Goal: Information Seeking & Learning: Learn about a topic

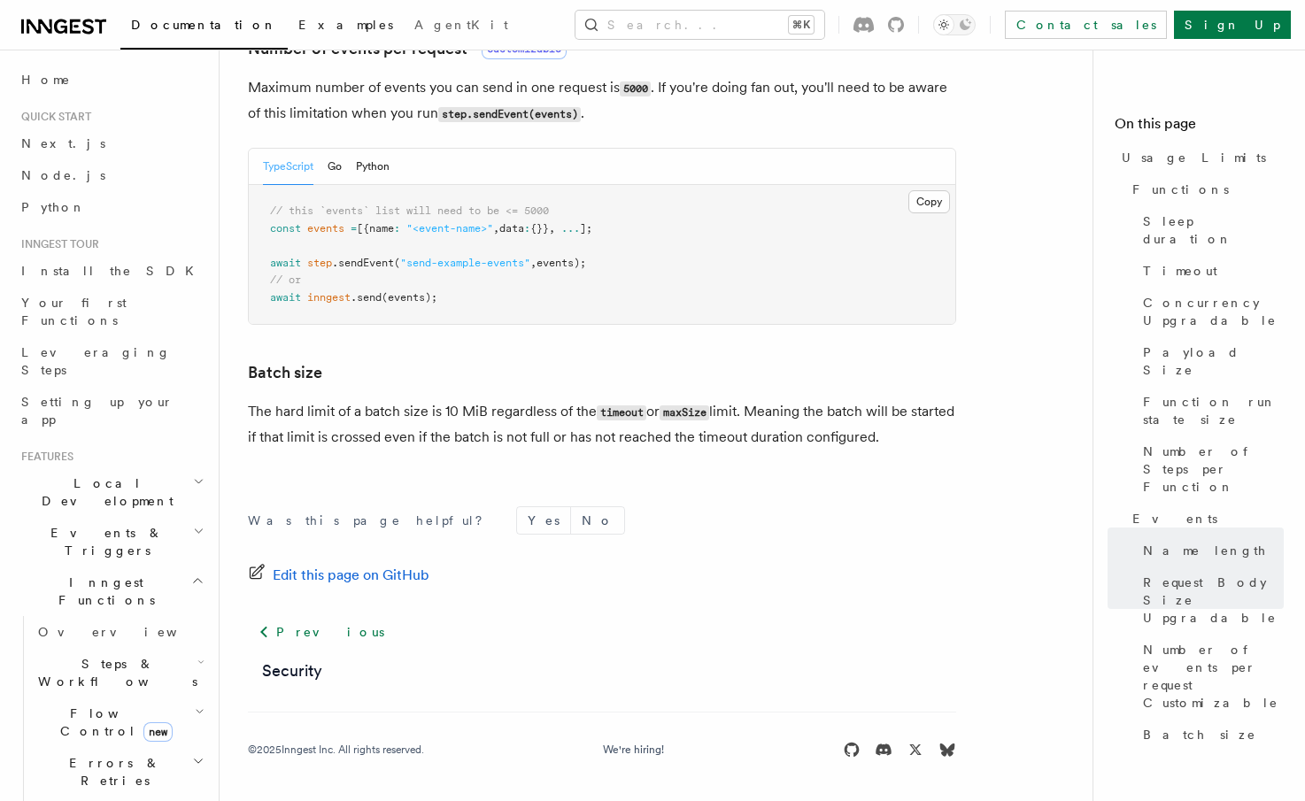
click at [298, 24] on span "Examples" at bounding box center [345, 25] width 95 height 14
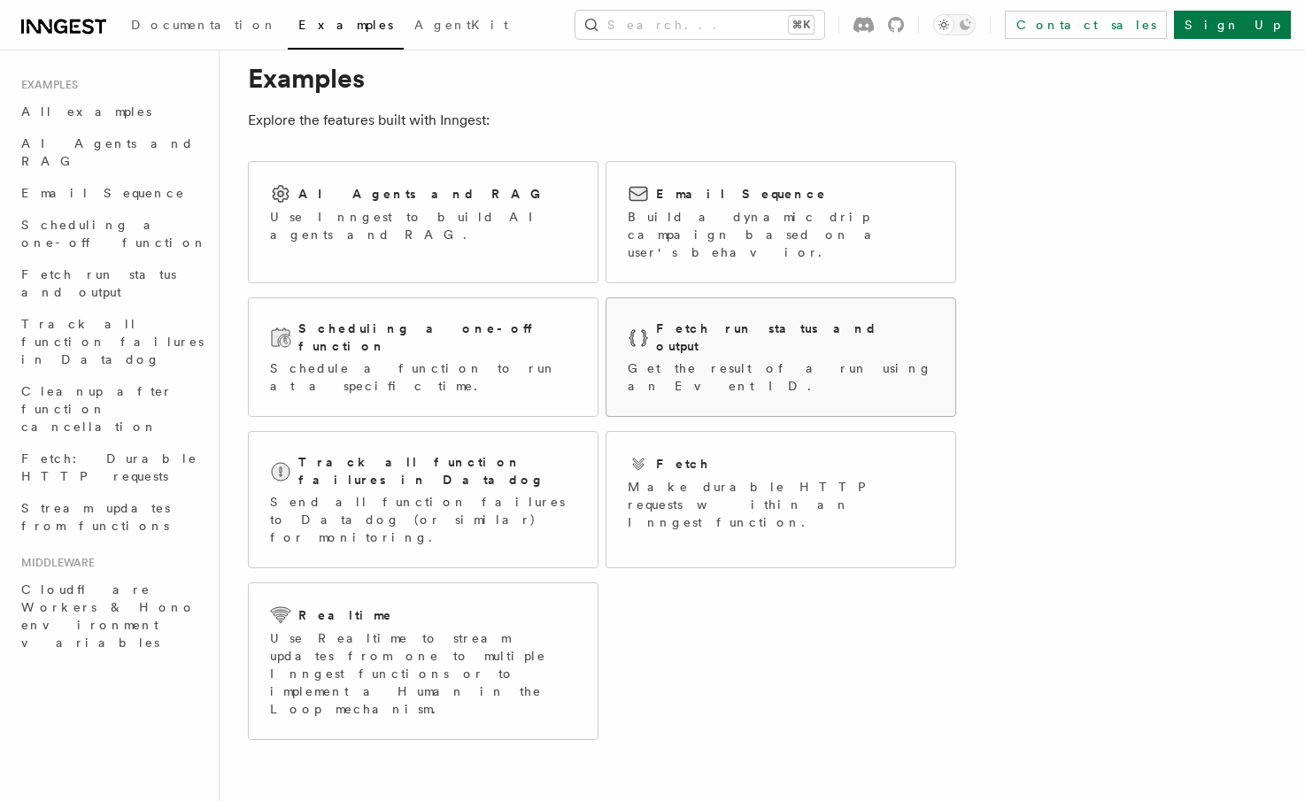
scroll to position [32, 0]
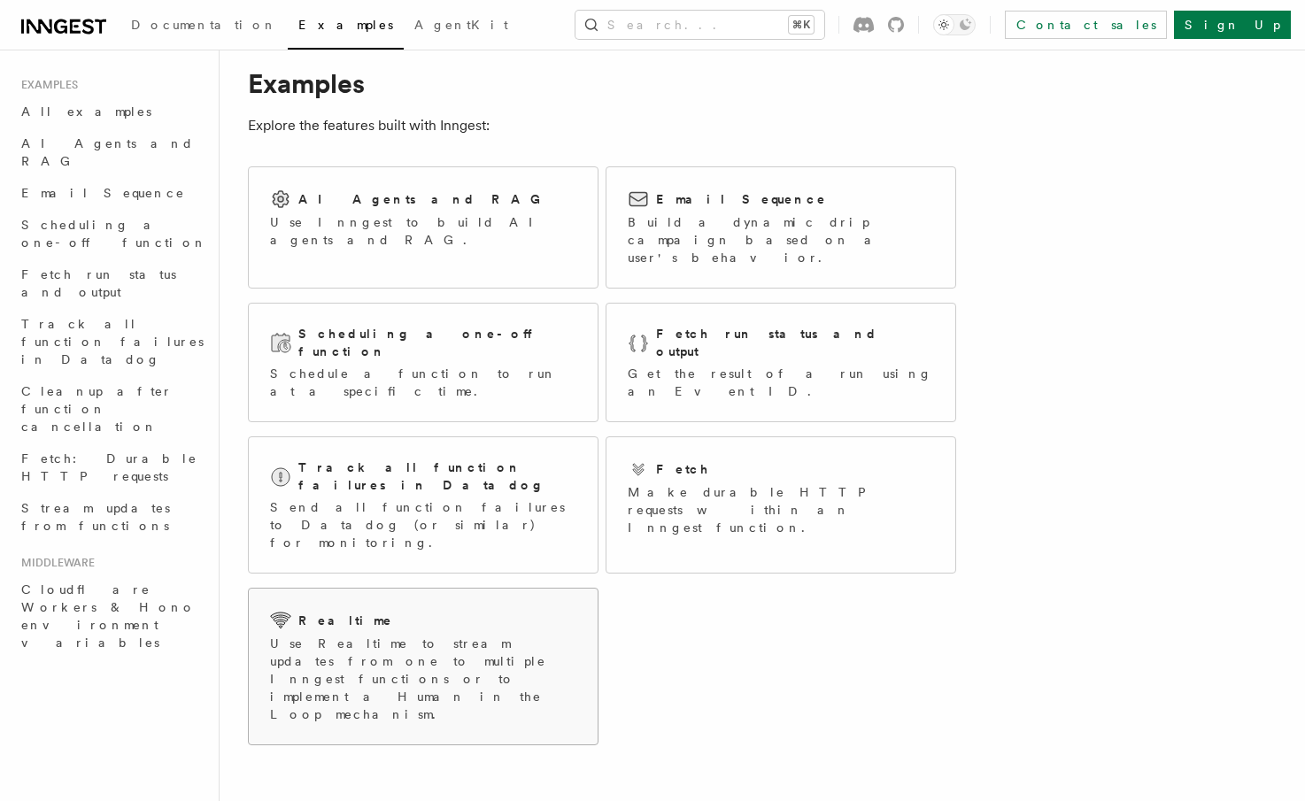
click at [505, 610] on div "Realtime" at bounding box center [423, 620] width 306 height 21
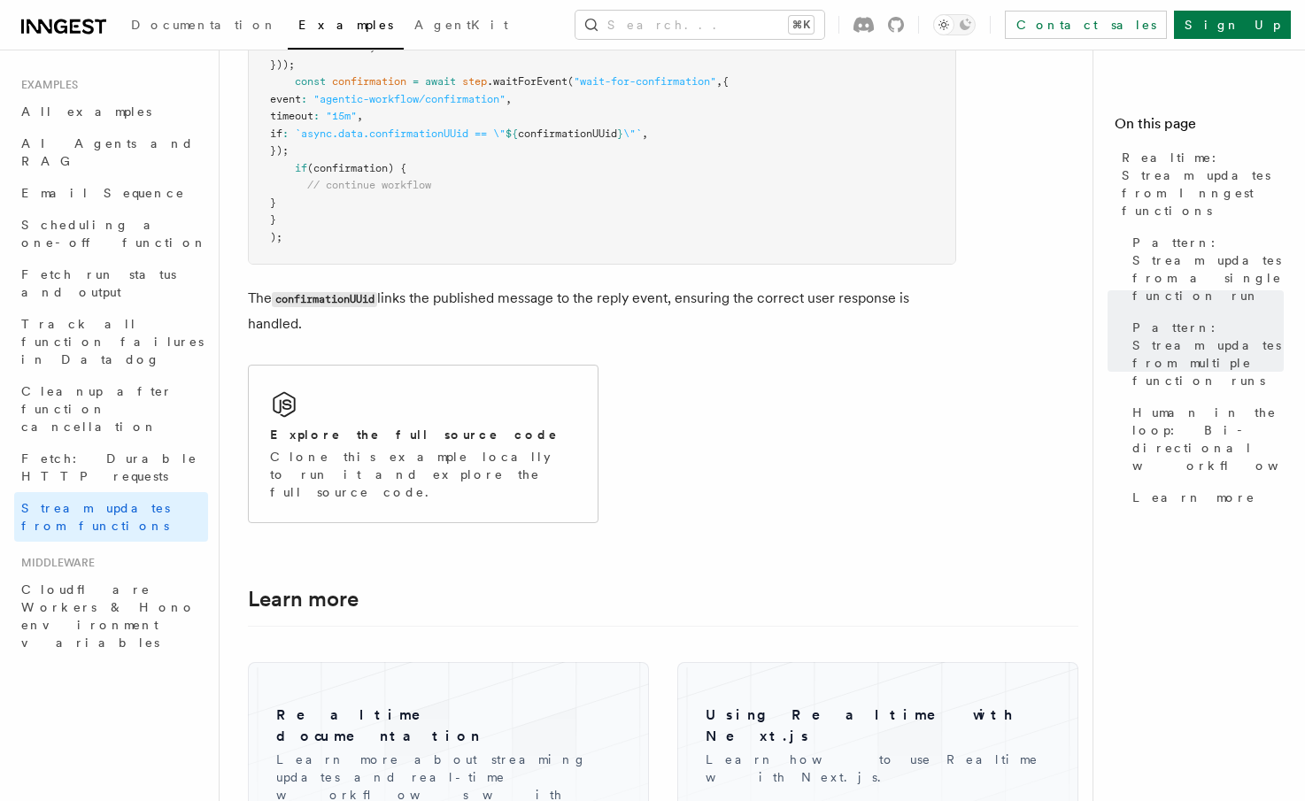
scroll to position [4070, 0]
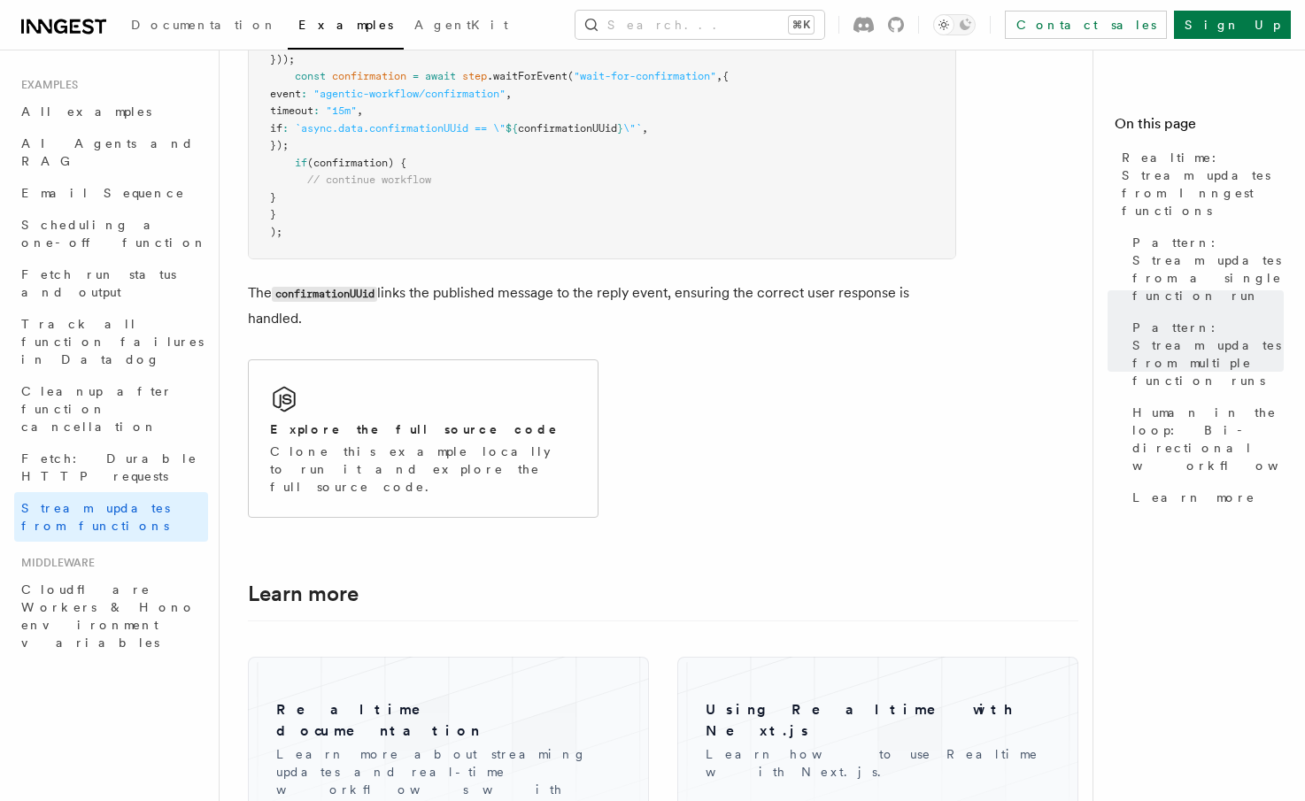
click at [74, 27] on icon at bounding box center [63, 26] width 85 height 21
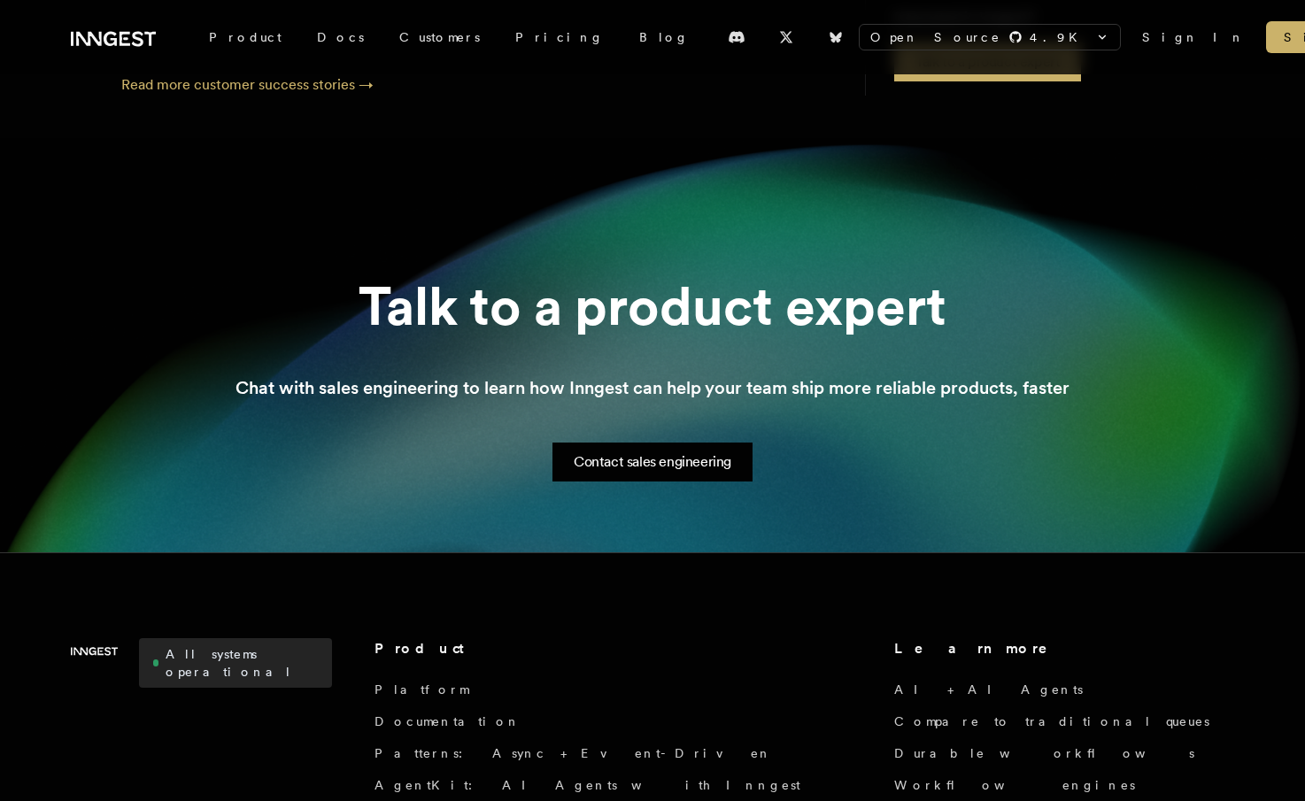
scroll to position [2568, 0]
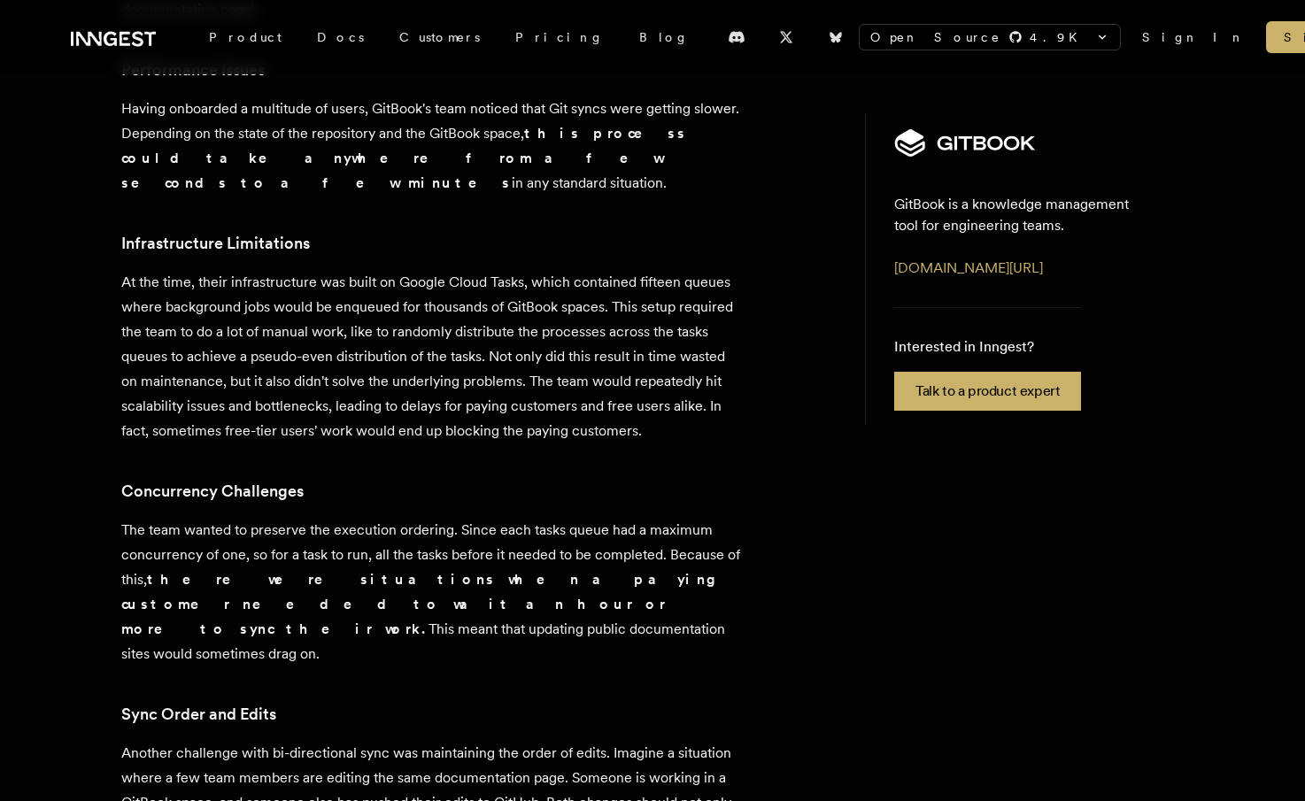
scroll to position [920, 0]
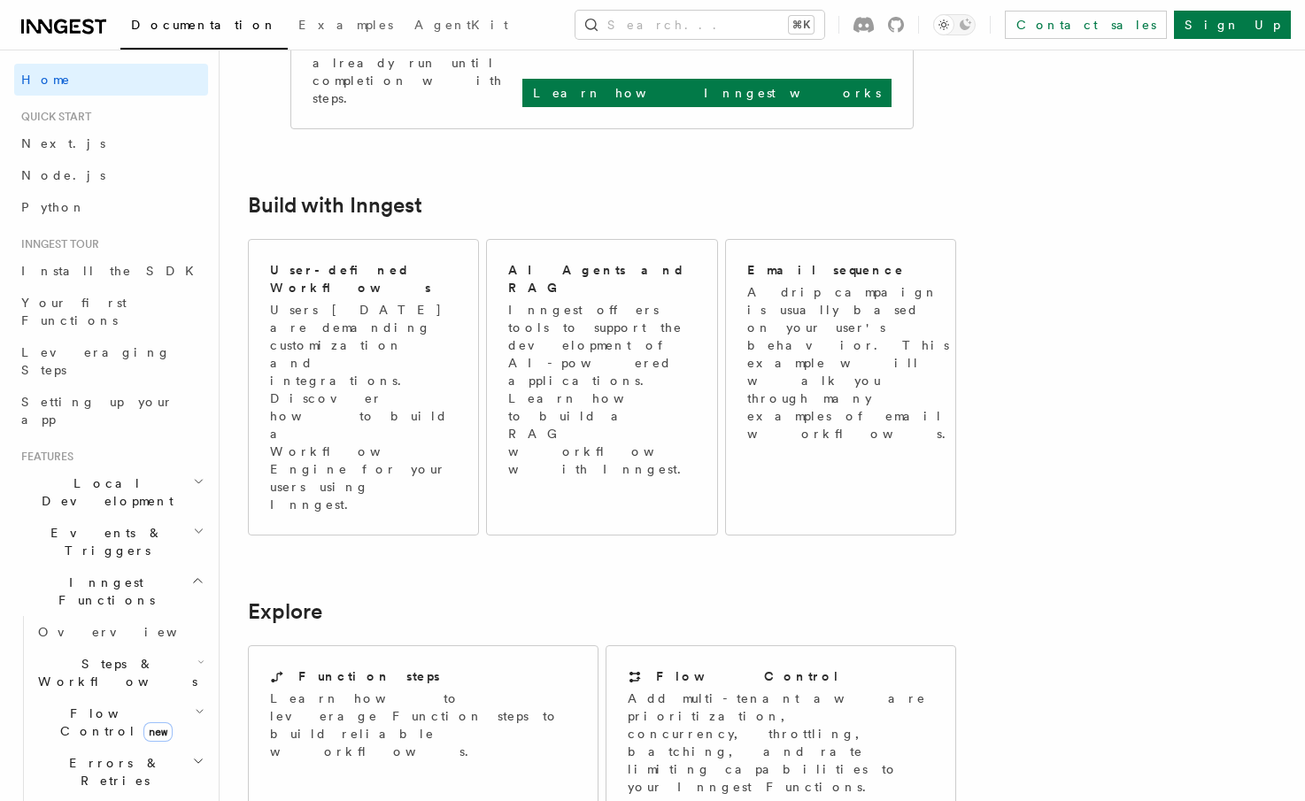
scroll to position [1367, 0]
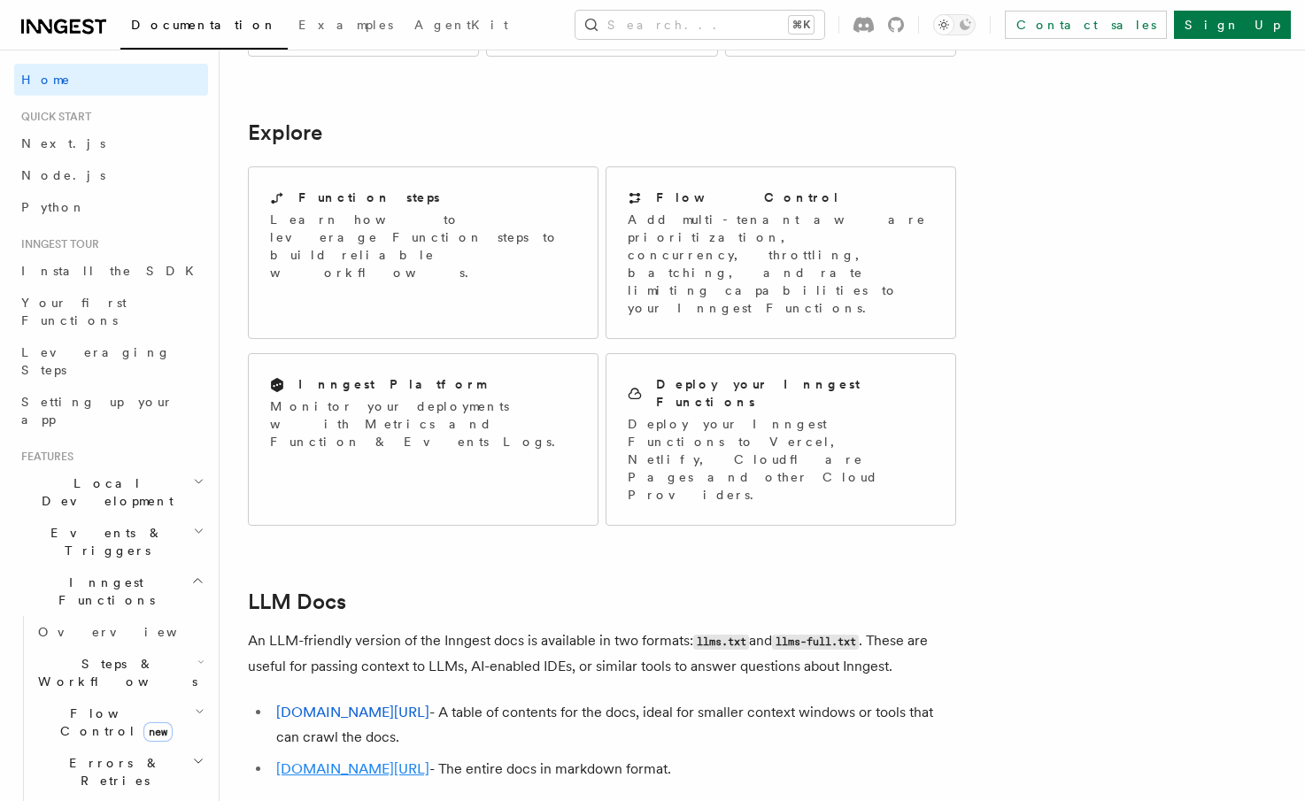
click at [375, 760] on link "[DOMAIN_NAME][URL]" at bounding box center [352, 768] width 153 height 17
click at [343, 704] on link "[DOMAIN_NAME][URL]" at bounding box center [352, 712] width 153 height 17
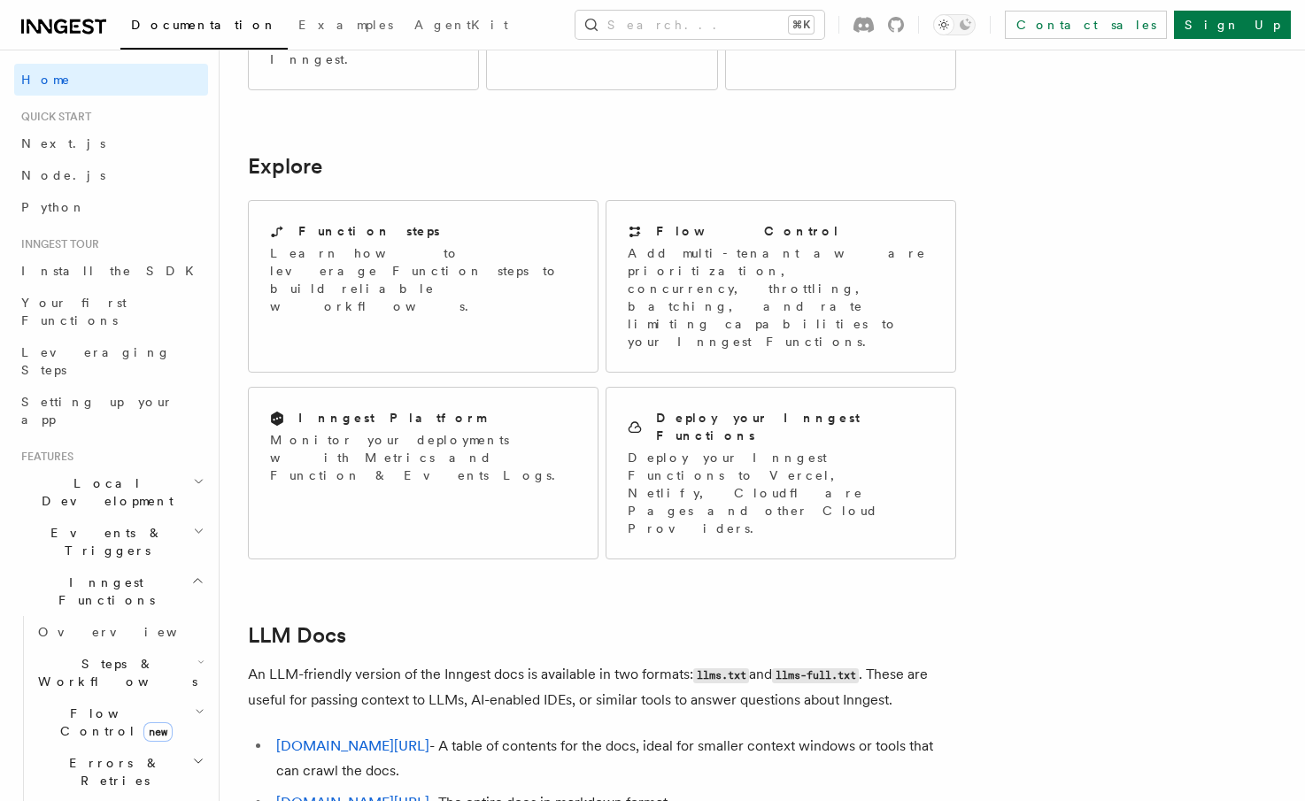
scroll to position [1383, 0]
